Goal: Transaction & Acquisition: Purchase product/service

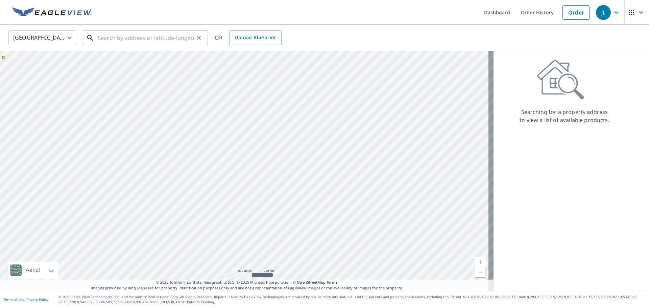
click at [129, 35] on input "text" at bounding box center [146, 37] width 96 height 19
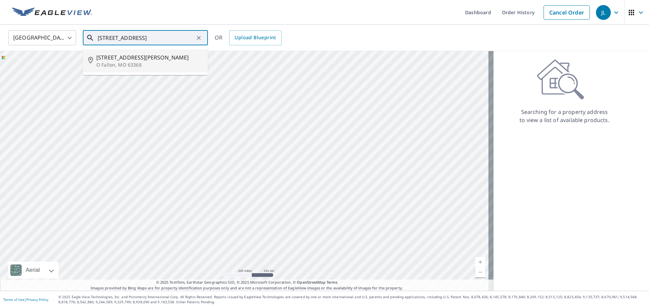
click at [130, 60] on span "[STREET_ADDRESS][PERSON_NAME]" at bounding box center [149, 57] width 106 height 8
type input "[STREET_ADDRESS][PERSON_NAME][PERSON_NAME]"
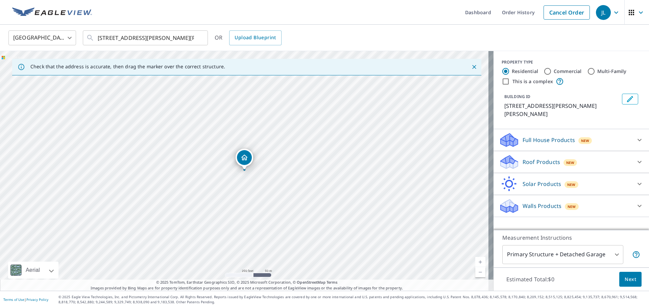
click at [536, 204] on p "Walls Products" at bounding box center [541, 206] width 39 height 8
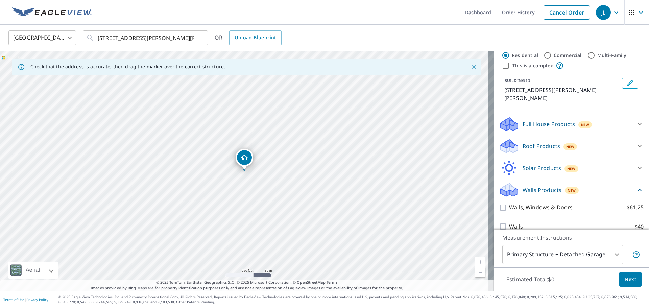
scroll to position [25, 0]
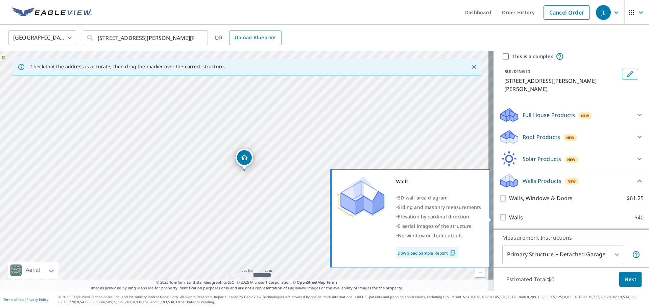
click at [502, 216] on input "Walls $40" at bounding box center [504, 217] width 10 height 8
checkbox input "true"
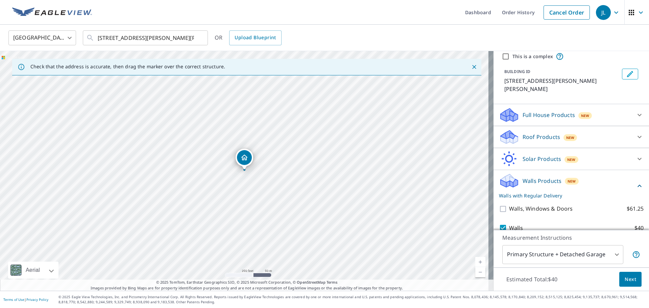
click at [624, 279] on span "Next" at bounding box center [629, 279] width 11 height 8
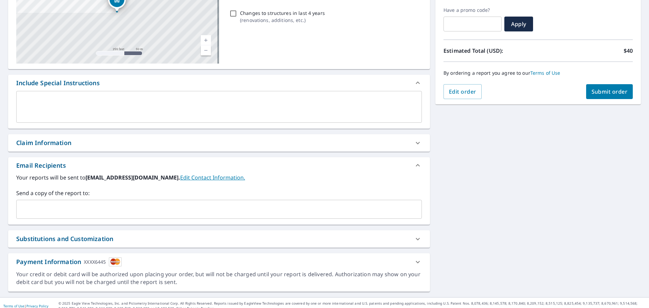
scroll to position [118, 0]
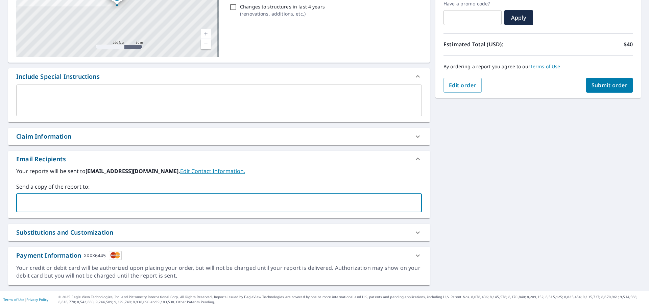
click at [66, 207] on input "text" at bounding box center [213, 202] width 389 height 13
type input "[EMAIL_ADDRESS][DOMAIN_NAME]"
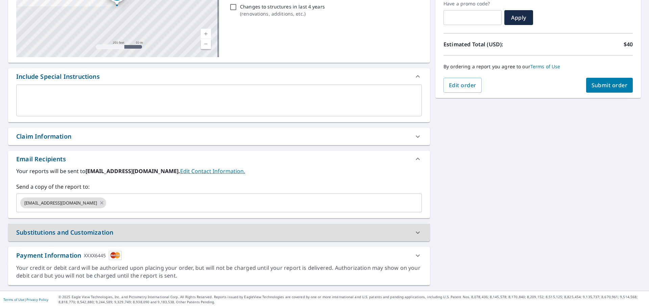
click at [600, 87] on span "Submit order" at bounding box center [609, 84] width 36 height 7
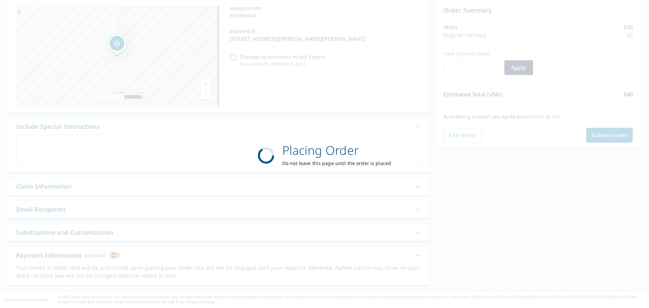
scroll to position [68, 0]
